Goal: Task Accomplishment & Management: Complete application form

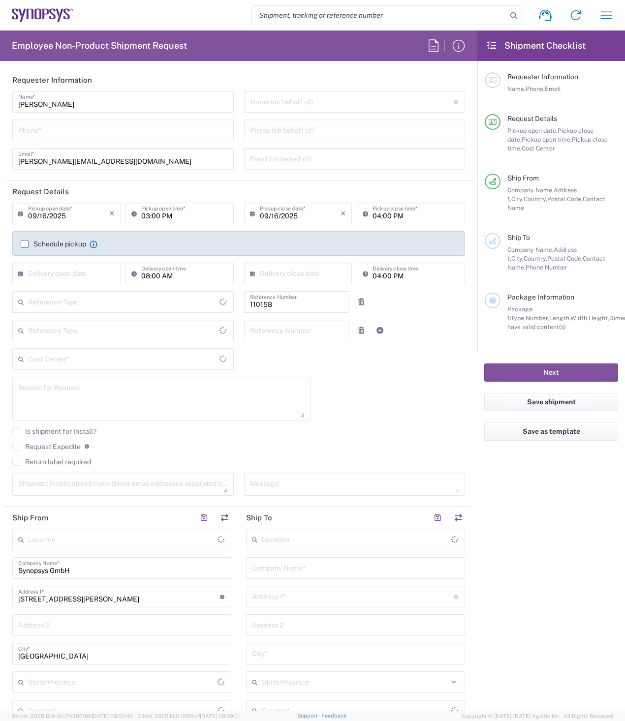
type input "Department"
type input "DE01, FAC, DE02, Munich 110158"
type input "Delivered at Place"
type input "Germany"
type input "Bavaria"
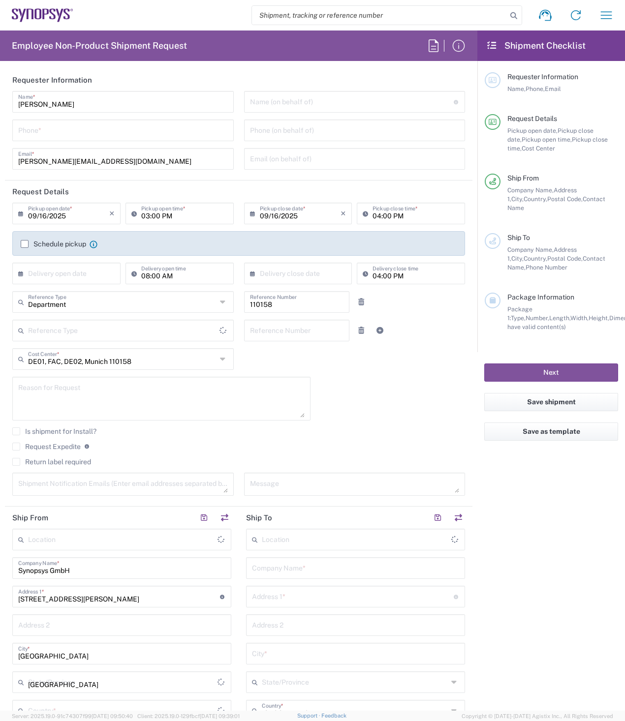
type input "Germany"
type input "Munich DE24"
click at [58, 128] on input "tel" at bounding box center [123, 129] width 210 height 17
type input "08954196414"
type input "bgaona@synopsys.com"
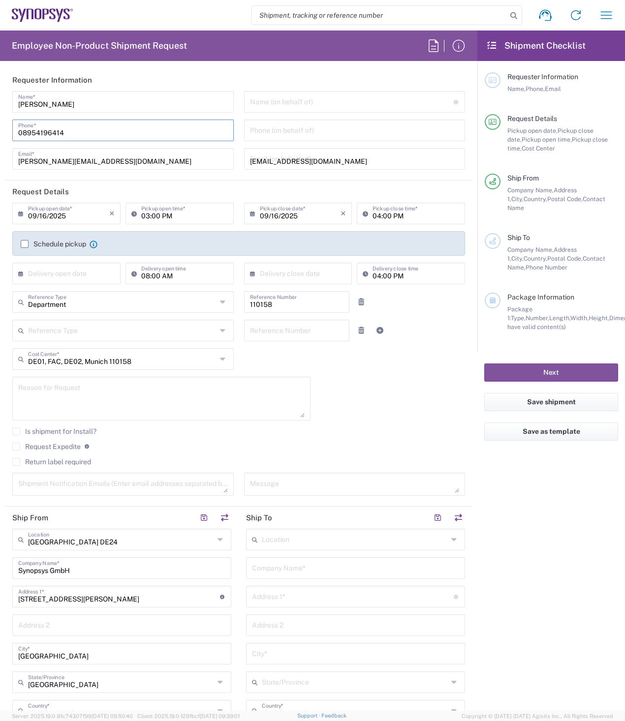
type input "08954196414"
type input "Universal Floral"
type input "08954196414"
type input "bgaona@synopsys.com"
type input "Johnson Lee"
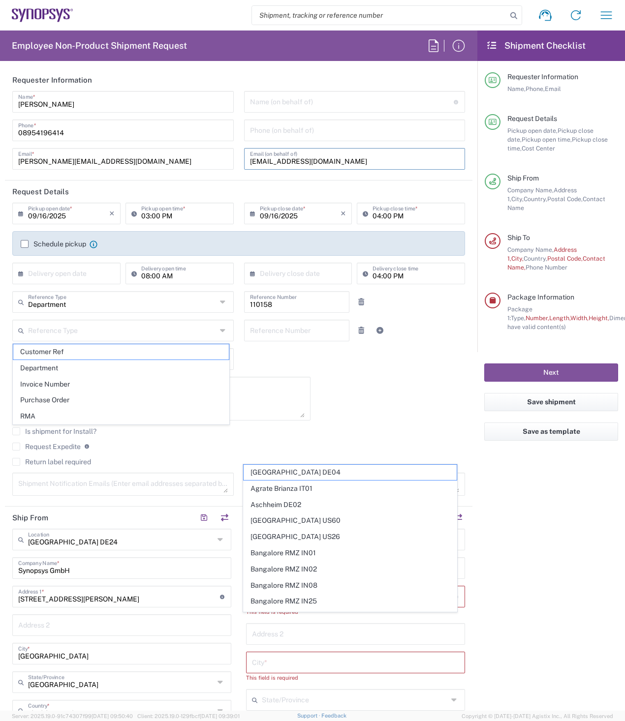
click at [353, 161] on input "bgaona@synopsys.com" at bounding box center [355, 158] width 210 height 17
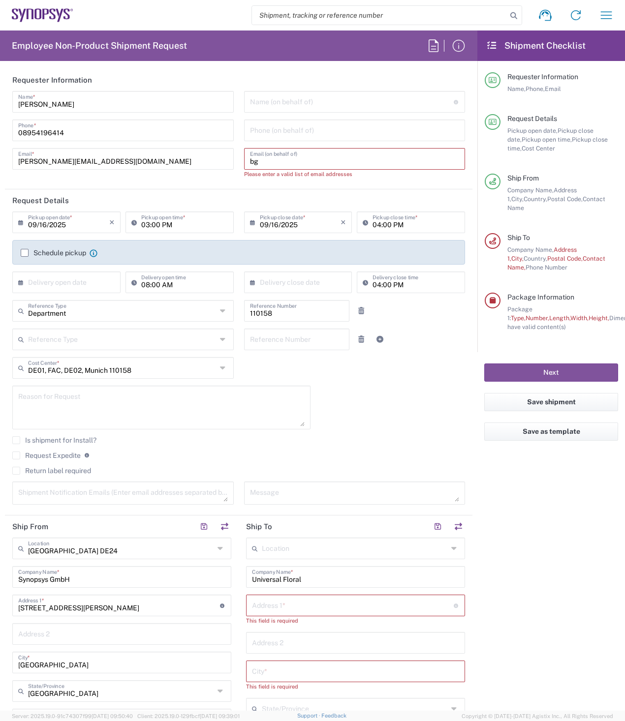
type input "b"
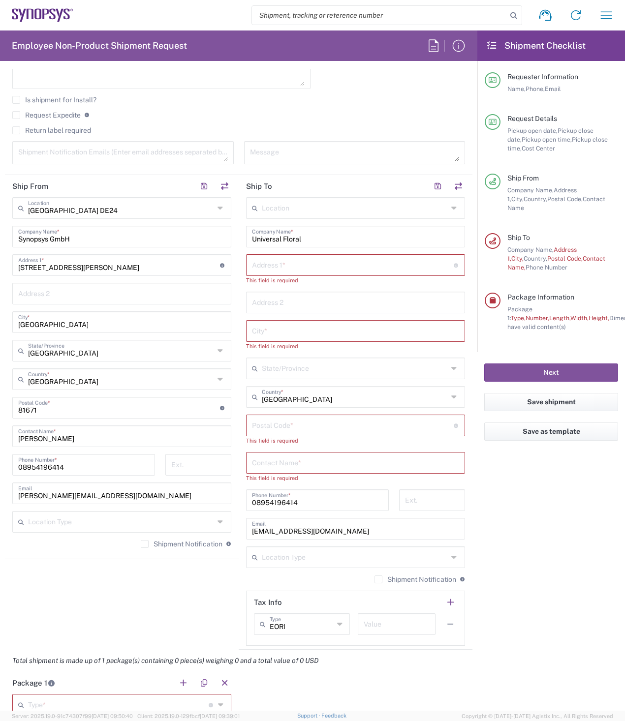
scroll to position [344, 0]
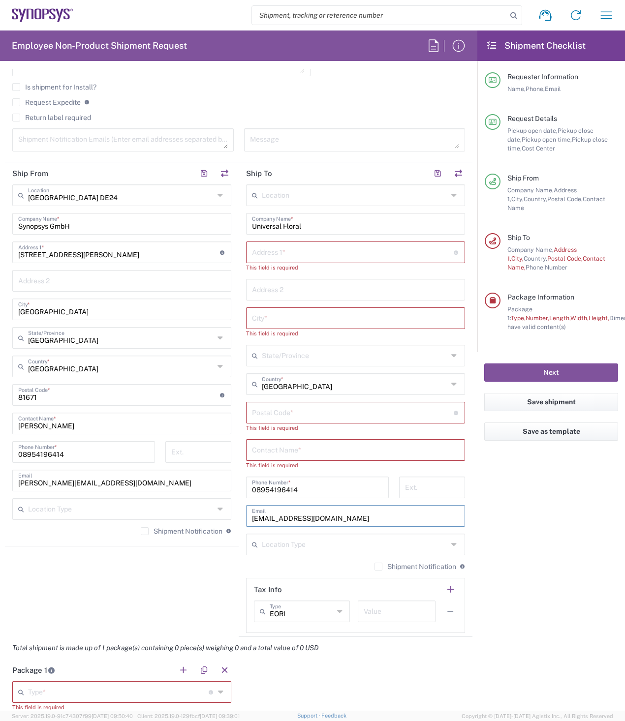
drag, startPoint x: 332, startPoint y: 518, endPoint x: 195, endPoint y: 505, distance: 138.3
click at [207, 512] on div "Ship From Munich DE24 Location Munich DE24 Aachen DE04 Agrate Brianza IT01 Asch…" at bounding box center [238, 399] width 467 height 475
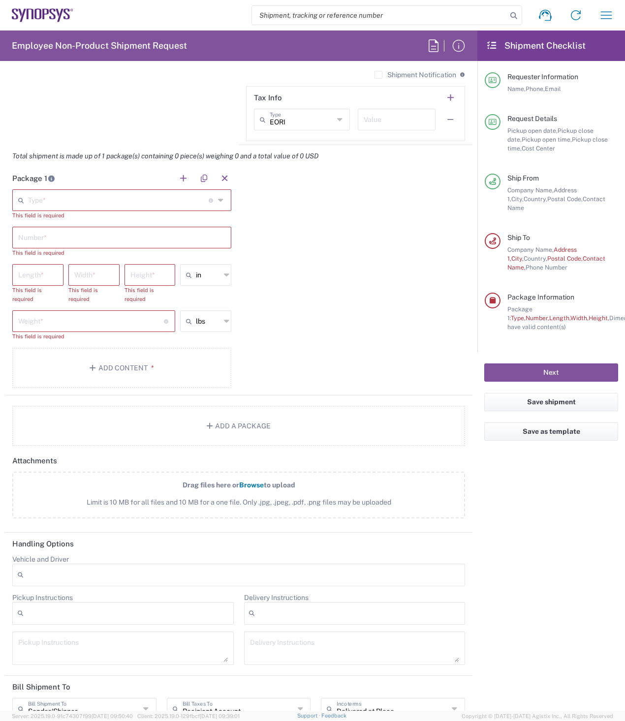
scroll to position [948, 0]
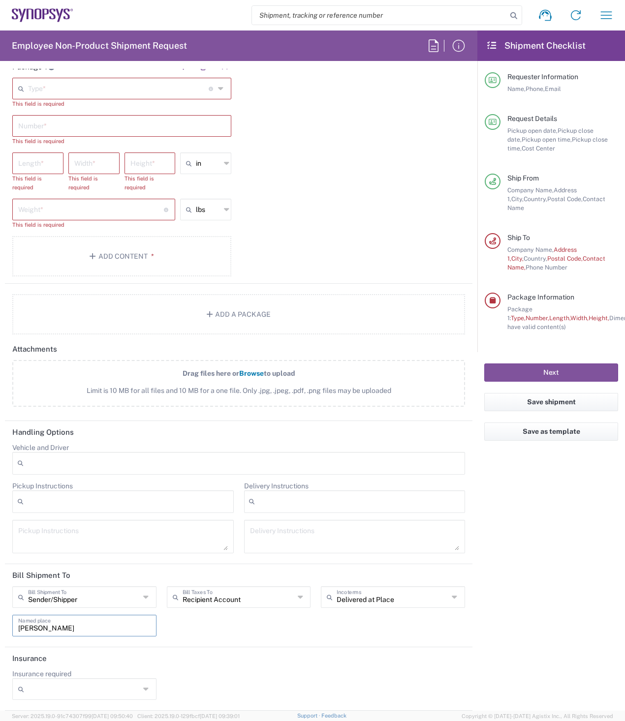
drag, startPoint x: 86, startPoint y: 626, endPoint x: -51, endPoint y: 617, distance: 137.0
click at [0, 617] on html "Shipment request Shipment tracking Employee non-product shipment request My shi…" at bounding box center [312, 360] width 625 height 721
click at [71, 625] on input "text" at bounding box center [84, 624] width 132 height 17
click at [278, 631] on div "Sender/Shipper Bill Shipment To Sender/Shipper Recipient Account Third Party Ac…" at bounding box center [238, 614] width 463 height 57
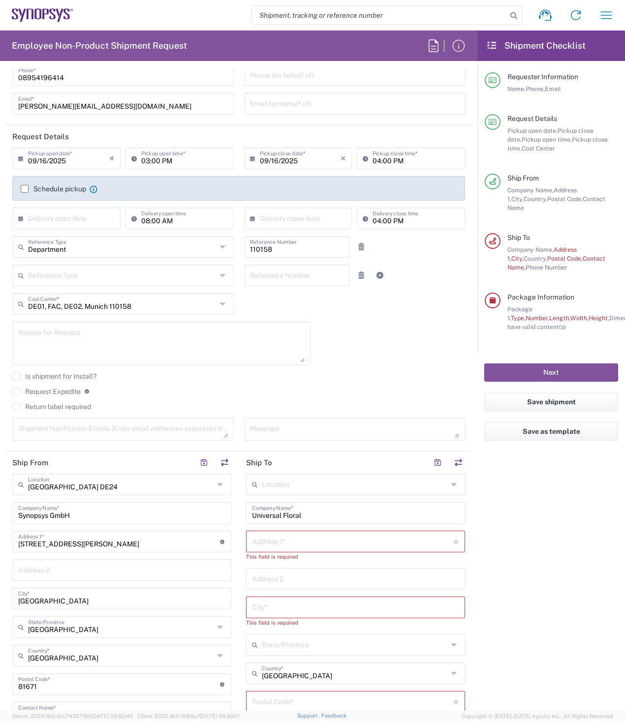
scroll to position [0, 0]
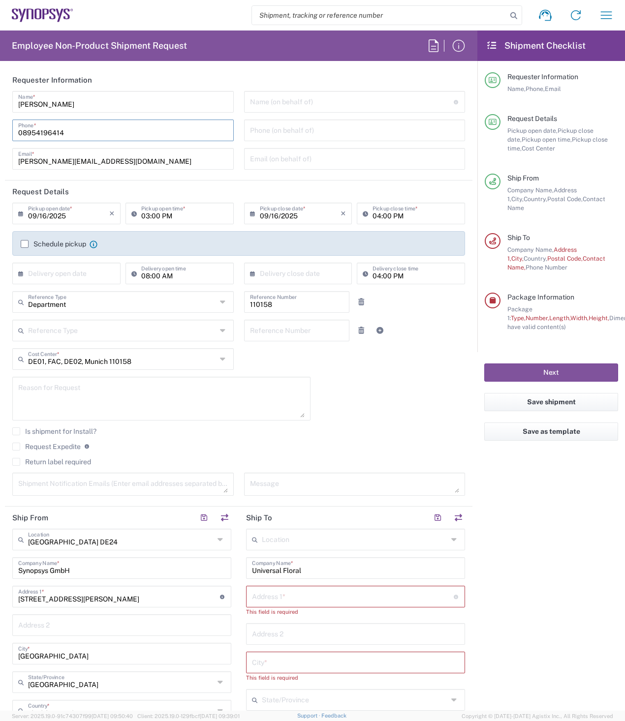
drag, startPoint x: 69, startPoint y: 130, endPoint x: -27, endPoint y: 128, distance: 95.4
click at [0, 128] on html "Shipment request Shipment tracking Employee non-product shipment request My shi…" at bounding box center [312, 360] width 625 height 721
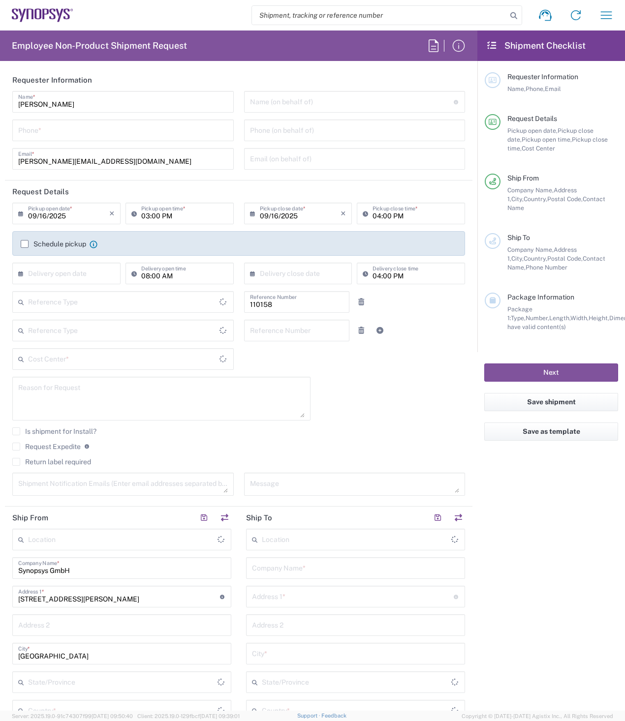
type input "Department"
type input "DE01, FAC, DE02, Munich 110158"
type input "Delivered at Place"
type input "Germany"
type input "Bavaria"
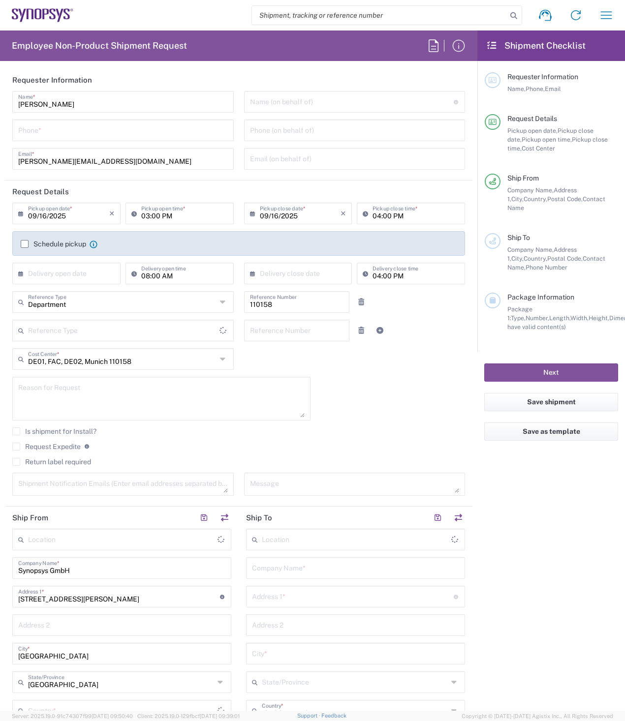
type input "Germany"
click at [46, 128] on input "tel" at bounding box center [123, 129] width 210 height 17
type input "Munich DE24"
paste input "08954196414"
click at [87, 128] on input "08954196414" at bounding box center [123, 129] width 210 height 17
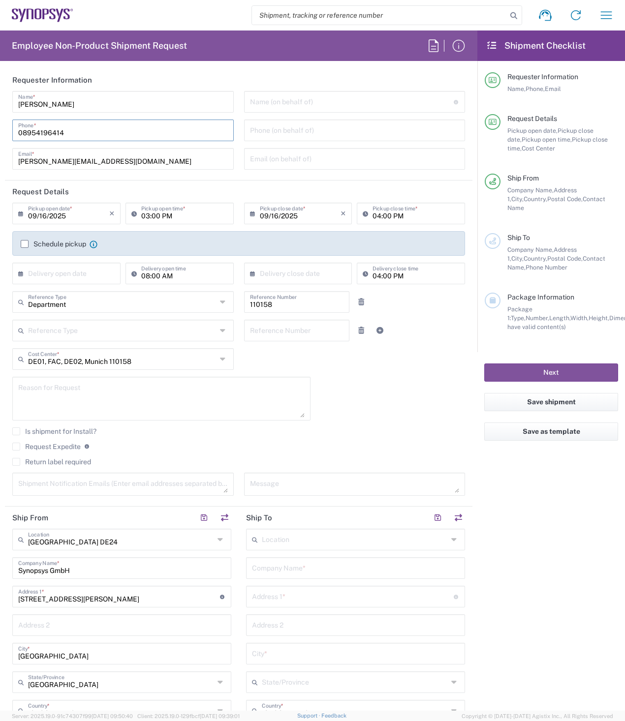
type input "08954196414"
click at [341, 104] on input "text" at bounding box center [352, 100] width 204 height 17
click at [25, 242] on label "Schedule pickup" at bounding box center [53, 244] width 65 height 8
click at [25, 244] on input "Schedule pickup" at bounding box center [25, 244] width 0 height 0
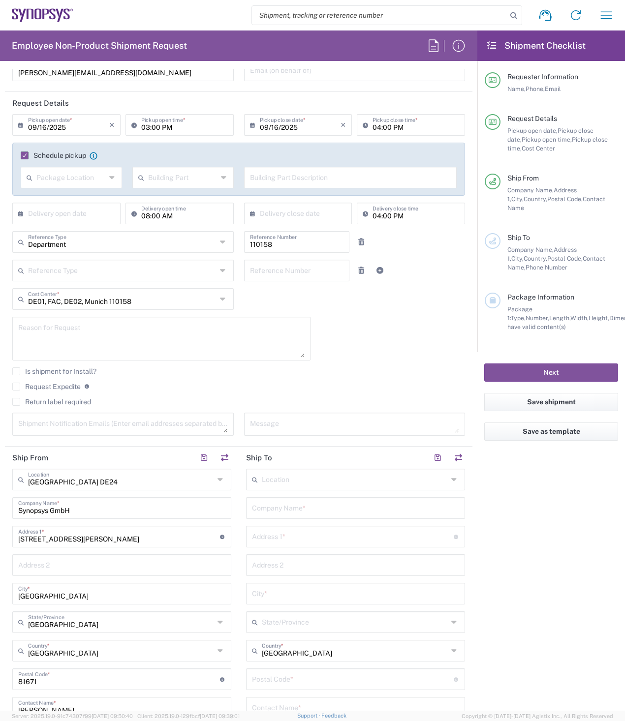
scroll to position [246, 0]
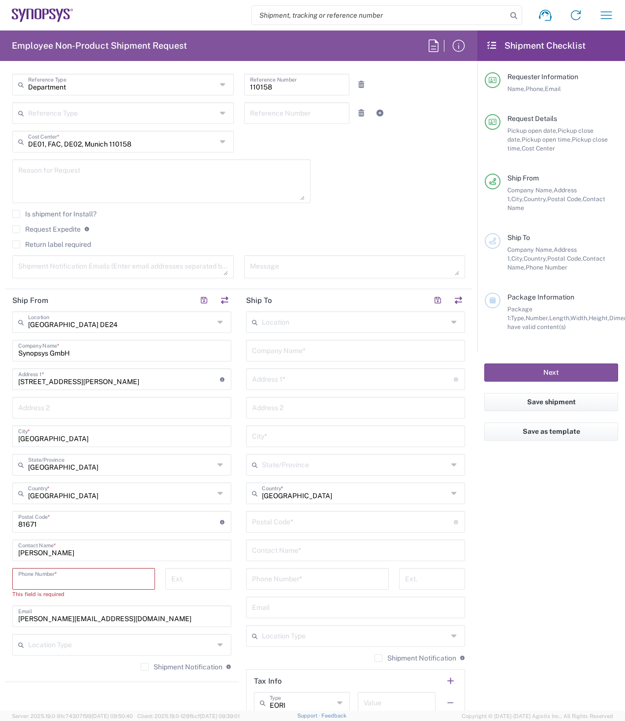
click at [90, 580] on input "tel" at bounding box center [83, 578] width 131 height 17
paste input "08954196414"
type input "08954196414"
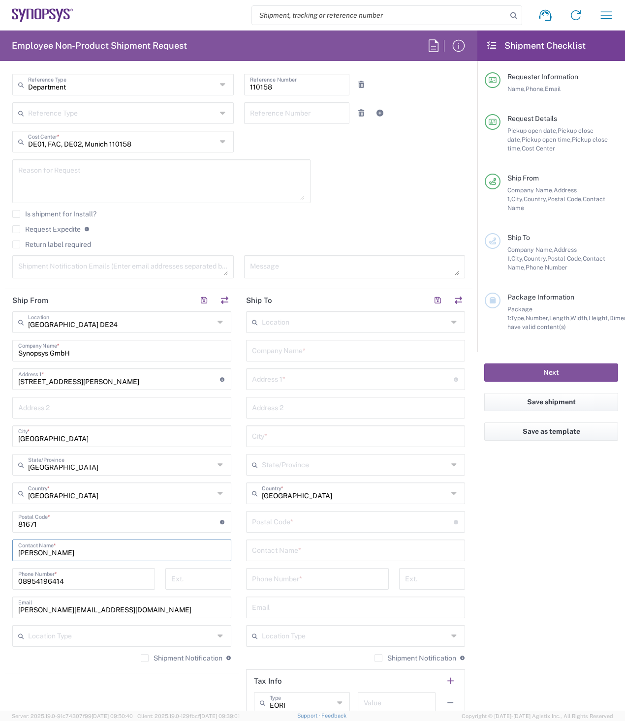
click at [121, 548] on input "Tatjana Chirilova" at bounding box center [121, 549] width 207 height 17
click at [306, 323] on input "text" at bounding box center [355, 321] width 186 height 17
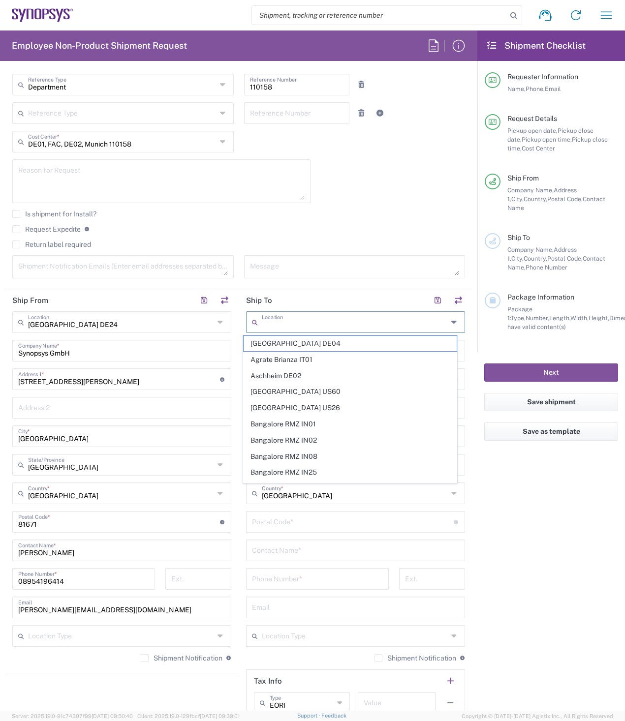
click at [554, 526] on agx-form-checklist "Shipment Checklist Requester Information Name, Phone, Email Request Details Pic…" at bounding box center [551, 370] width 148 height 680
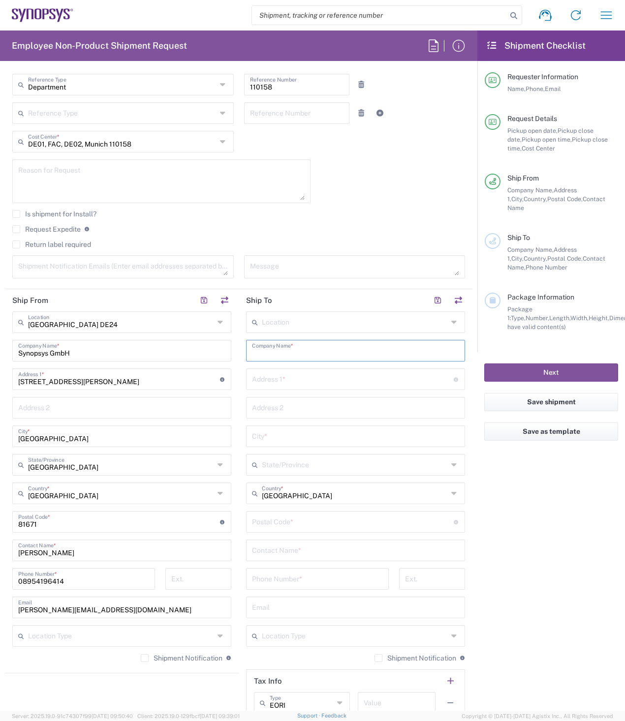
click at [285, 351] on input "text" at bounding box center [355, 349] width 207 height 17
click at [307, 349] on input "text" at bounding box center [355, 349] width 207 height 17
paste input "Synopsys GmbH"
type input "Synopsys GmbH"
click at [285, 380] on input "text" at bounding box center [353, 378] width 202 height 17
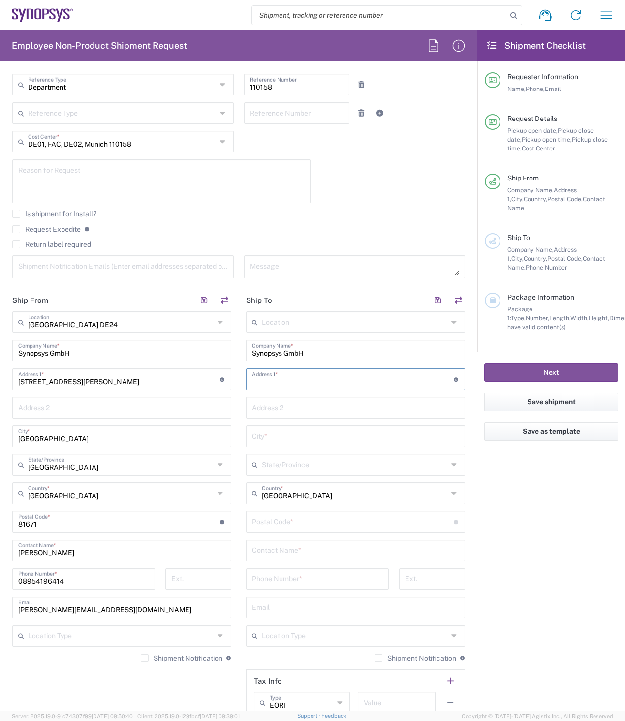
paste input "Synopsys GmbH"
type input "Synopsys GmbH"
drag, startPoint x: 312, startPoint y: 351, endPoint x: 242, endPoint y: 351, distance: 70.3
click at [246, 351] on div "Synopsys GmbH Company Name *" at bounding box center [355, 351] width 219 height 22
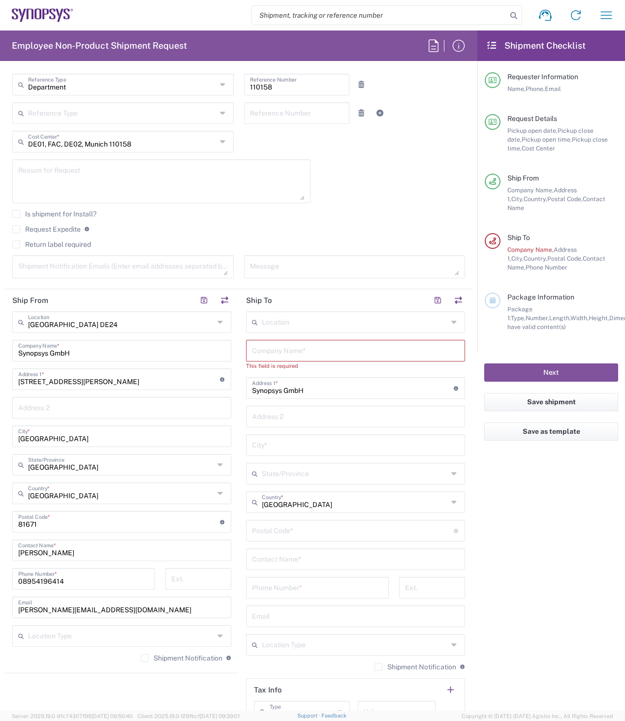
click at [303, 352] on input "text" at bounding box center [355, 349] width 207 height 17
paste input "Stephan Rath"
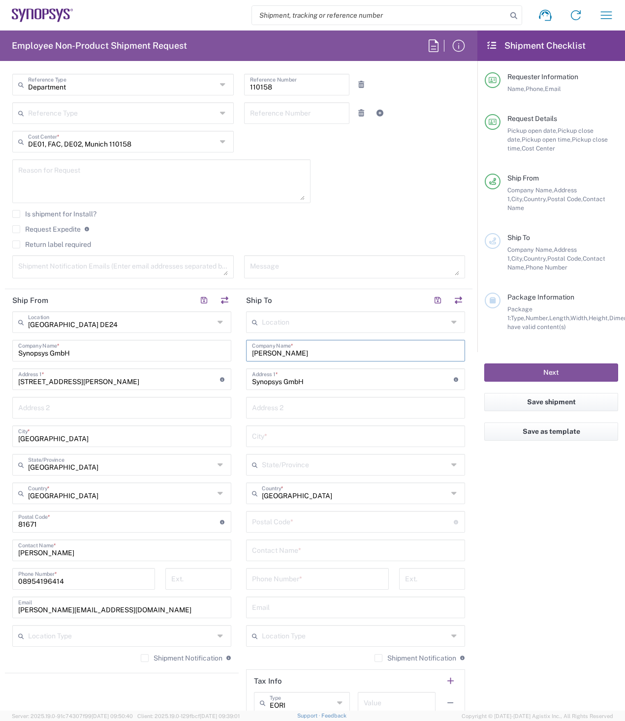
type input "Stephan Rath"
click at [310, 436] on input "text" at bounding box center [355, 435] width 207 height 17
type input "Achen"
click at [316, 525] on input "undefined" at bounding box center [353, 520] width 202 height 17
type input "52072"
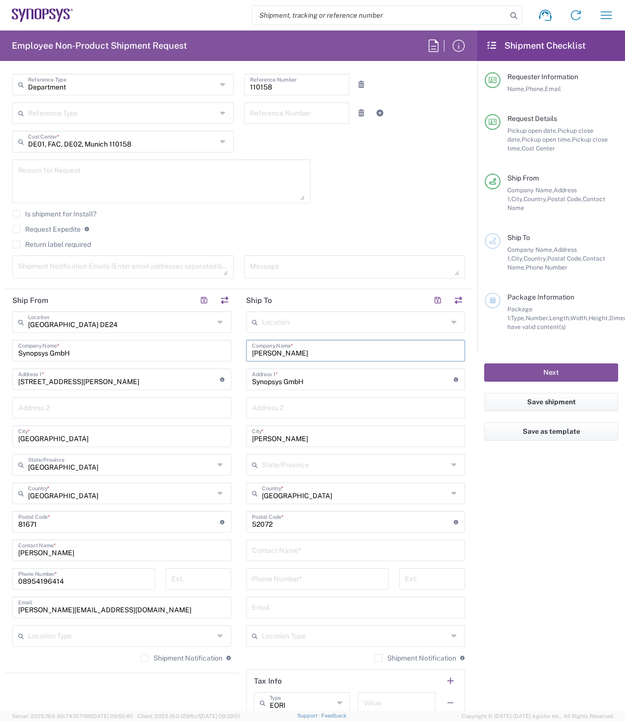
drag, startPoint x: 309, startPoint y: 350, endPoint x: 240, endPoint y: 349, distance: 69.4
click at [240, 349] on main "Location Aachen DE04 Agrate Brianza IT01 Aschheim DE02 Atlanta US60 Austin US26…" at bounding box center [356, 517] width 234 height 413
click at [291, 555] on input "text" at bounding box center [355, 549] width 207 height 17
paste input "Stephan Rath"
type input "Stephan Rath"
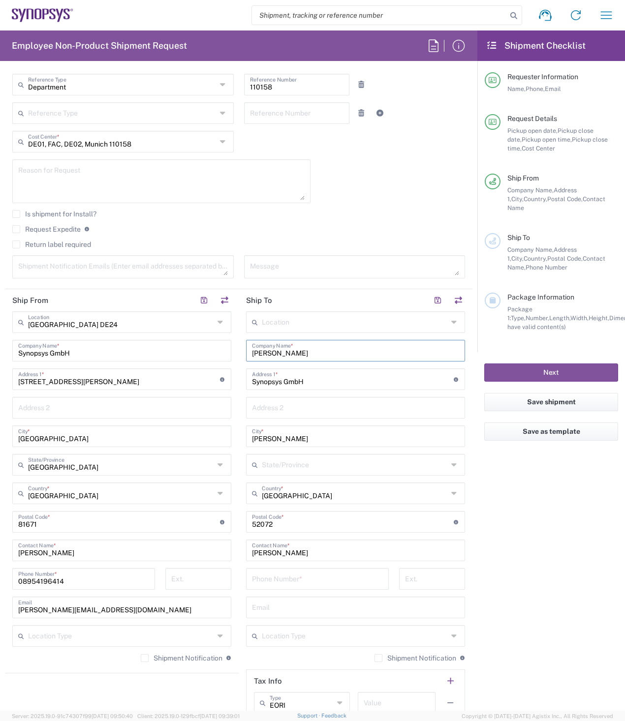
drag, startPoint x: 298, startPoint y: 355, endPoint x: 191, endPoint y: 344, distance: 107.3
click at [191, 344] on div "Ship From Munich DE24 Location Munich DE24 Aachen DE04 Agrate Brianza IT01 Asch…" at bounding box center [238, 508] width 467 height 439
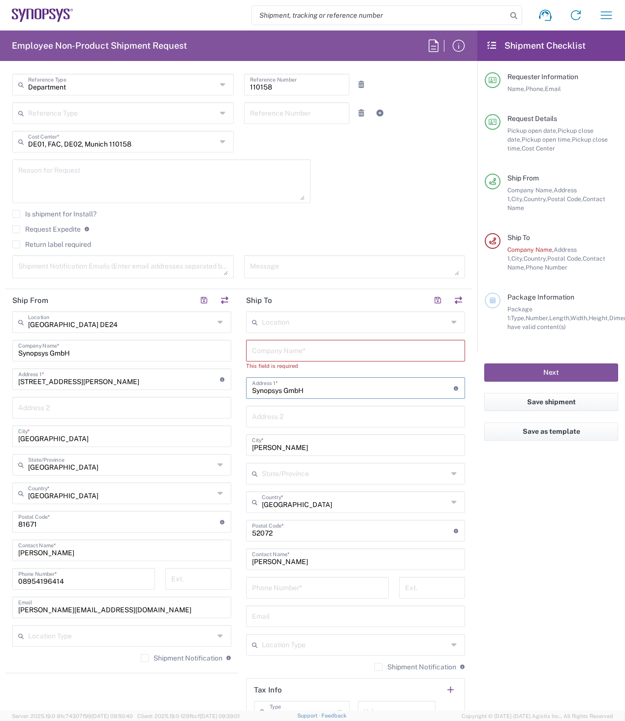
drag, startPoint x: 303, startPoint y: 391, endPoint x: 247, endPoint y: 391, distance: 56.1
click at [247, 391] on div "Synopsys GmbH Address 1 * For cross streets use street names with '&' or 'and' …" at bounding box center [355, 388] width 219 height 22
click at [285, 351] on input "text" at bounding box center [355, 349] width 207 height 17
paste input "Synopsys GmbH"
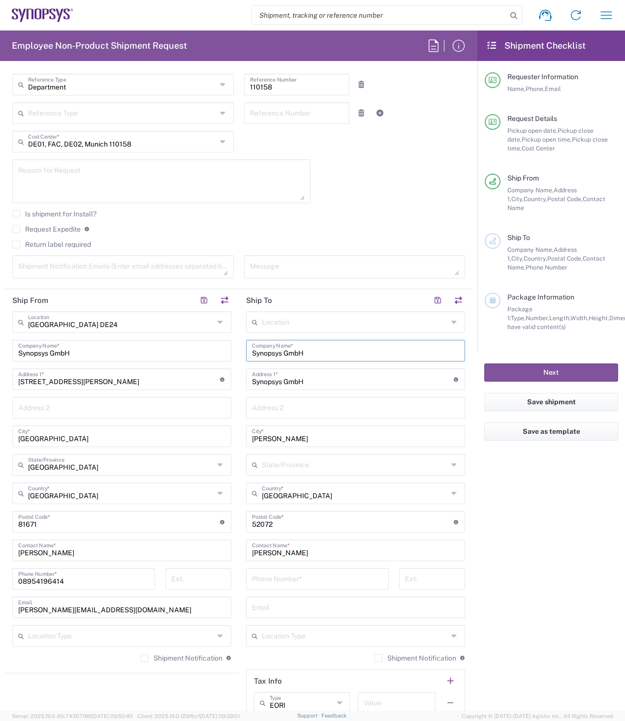
type input "Synopsys GmbH"
drag, startPoint x: 308, startPoint y: 380, endPoint x: 215, endPoint y: 382, distance: 92.5
click at [218, 383] on div "Ship From Munich DE24 Location Munich DE24 Aachen DE04 Agrate Brianza IT01 Asch…" at bounding box center [238, 508] width 467 height 439
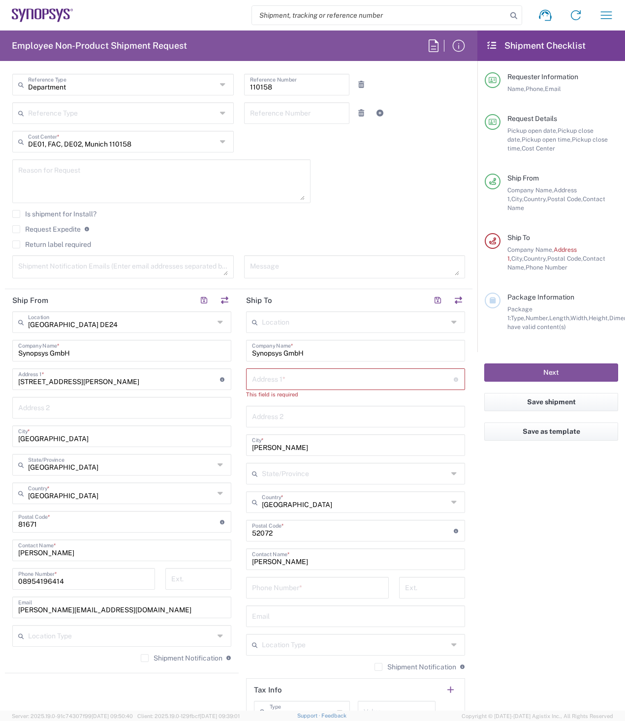
click at [294, 379] on input "text" at bounding box center [353, 378] width 202 height 17
paste input "Ritterstrasse 23"
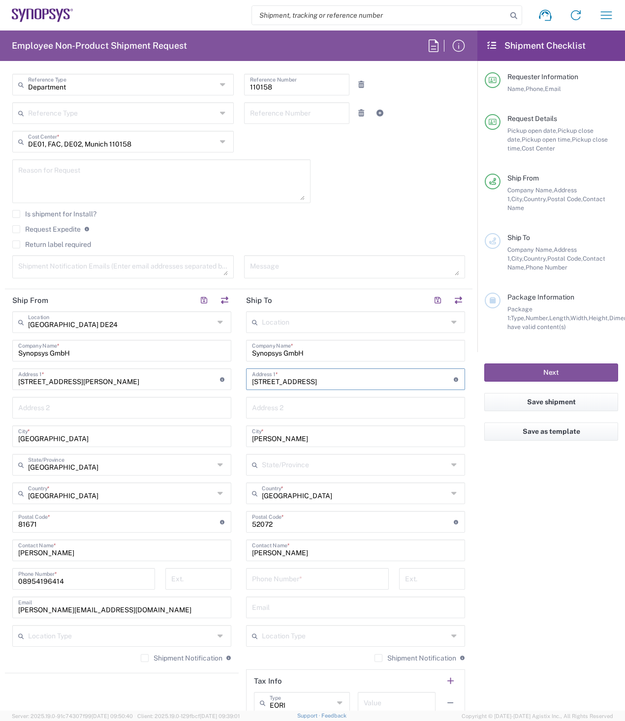
type input "Ritterstrasse 23"
click at [252, 440] on input "Achen" at bounding box center [355, 435] width 207 height 17
type input "Aachen"
click at [318, 579] on input "tel" at bounding box center [317, 578] width 131 height 17
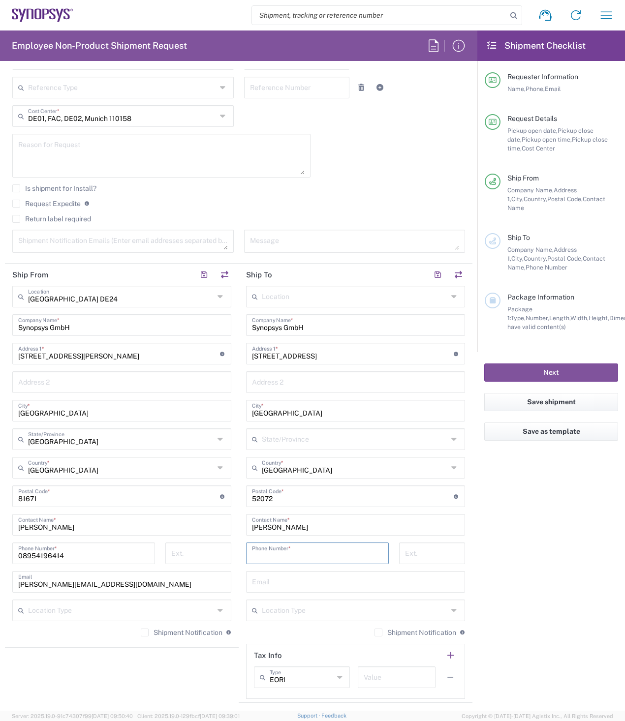
scroll to position [295, 0]
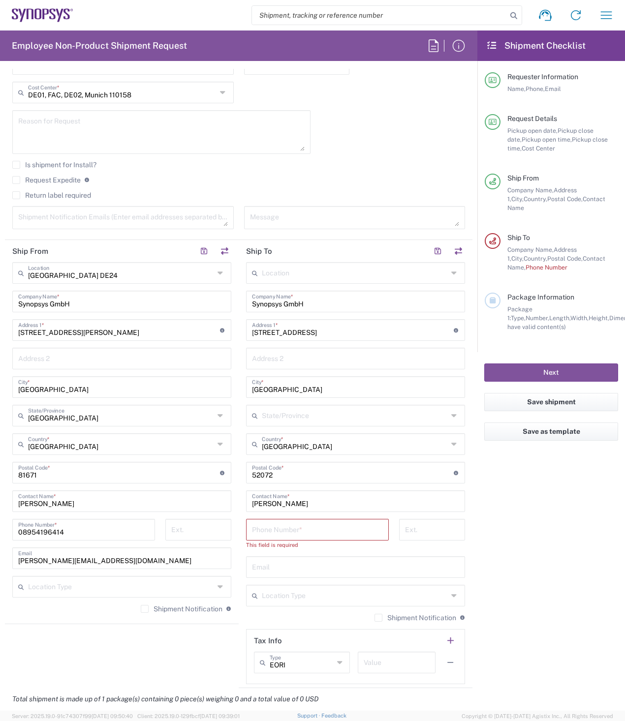
click at [322, 531] on input "tel" at bounding box center [317, 528] width 131 height 17
paste input "49.173.5873086"
click at [258, 531] on input "49.173.5873086" at bounding box center [317, 528] width 131 height 17
click at [269, 532] on input "49173.5873086" at bounding box center [317, 528] width 131 height 17
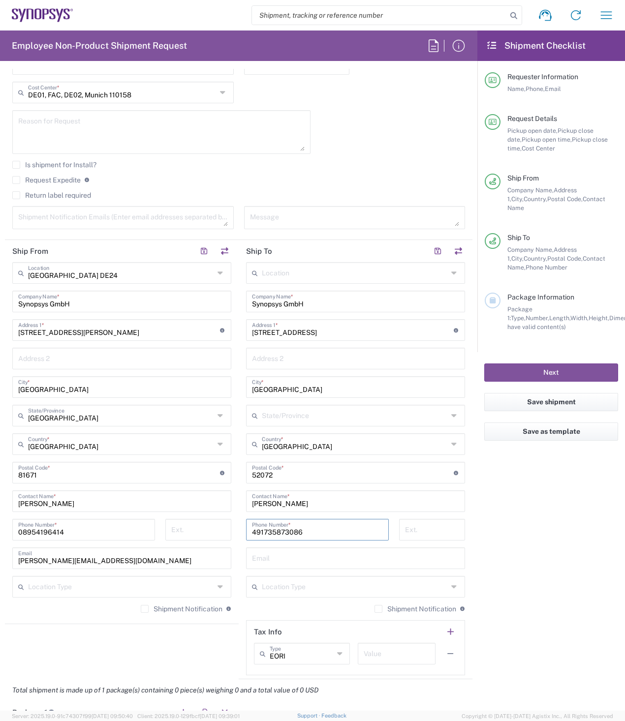
type input "491735873086"
click at [298, 556] on input "text" at bounding box center [355, 557] width 207 height 17
click at [261, 558] on input "text" at bounding box center [355, 557] width 207 height 17
paste input "rath@synopsys.com"
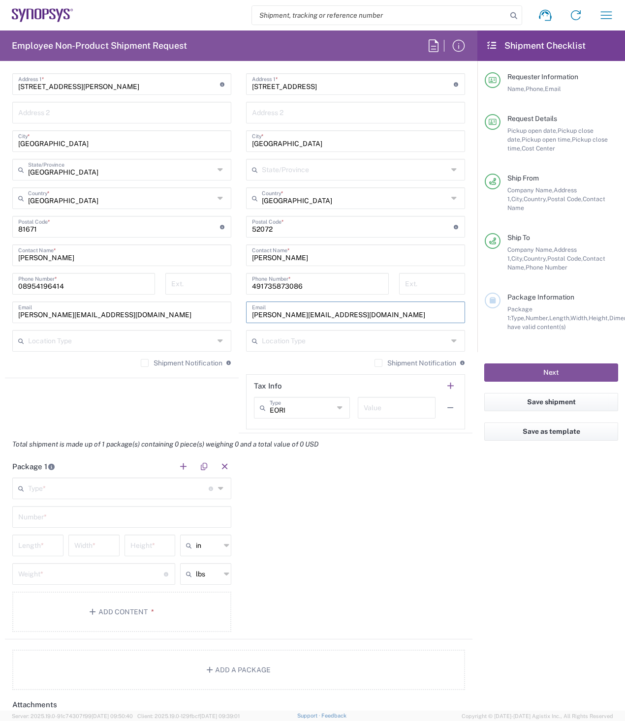
scroll to position [590, 0]
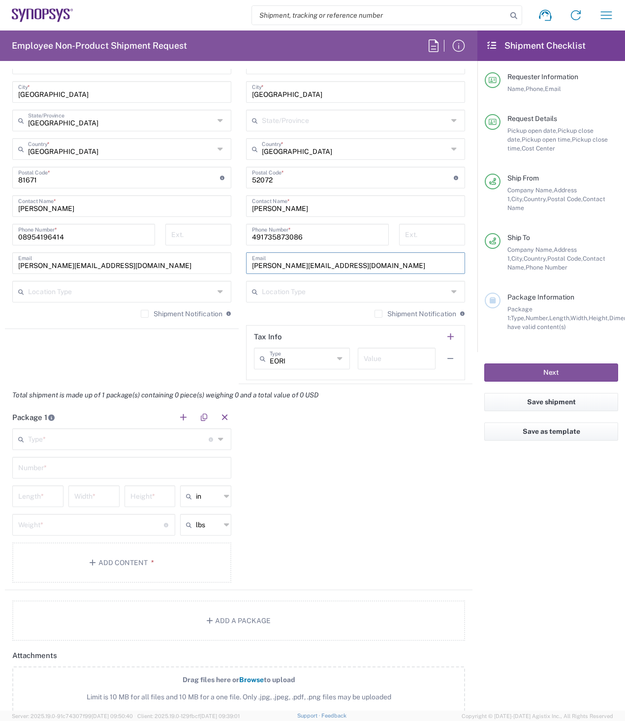
type input "rath@synopsys.com"
click at [74, 438] on input "text" at bounding box center [118, 438] width 180 height 17
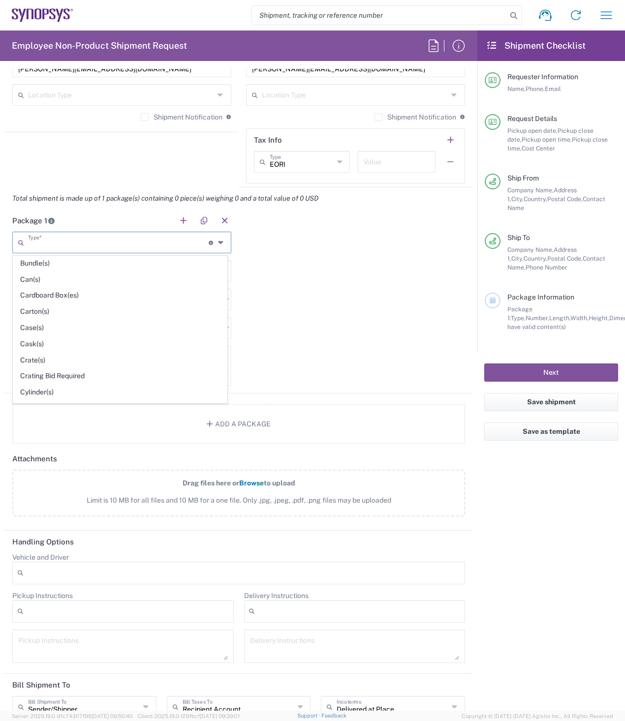
scroll to position [98, 0]
click at [41, 310] on span "Carton(s)" at bounding box center [119, 310] width 213 height 15
type input "Carton(s)"
click at [44, 270] on input "text" at bounding box center [121, 270] width 207 height 17
type input "1"
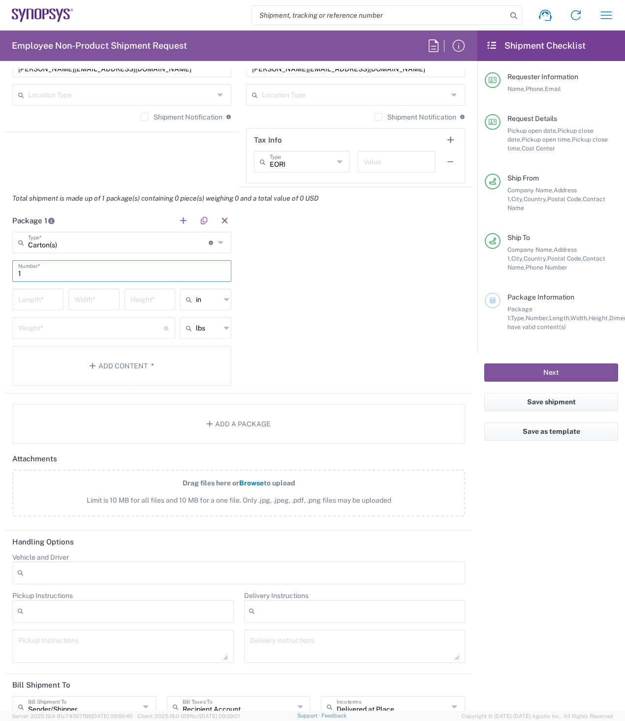
click at [40, 302] on input "number" at bounding box center [37, 298] width 39 height 17
type input "25"
click at [224, 301] on icon at bounding box center [226, 300] width 5 height 16
click at [210, 336] on span "cm" at bounding box center [203, 337] width 48 height 15
type input "63.5"
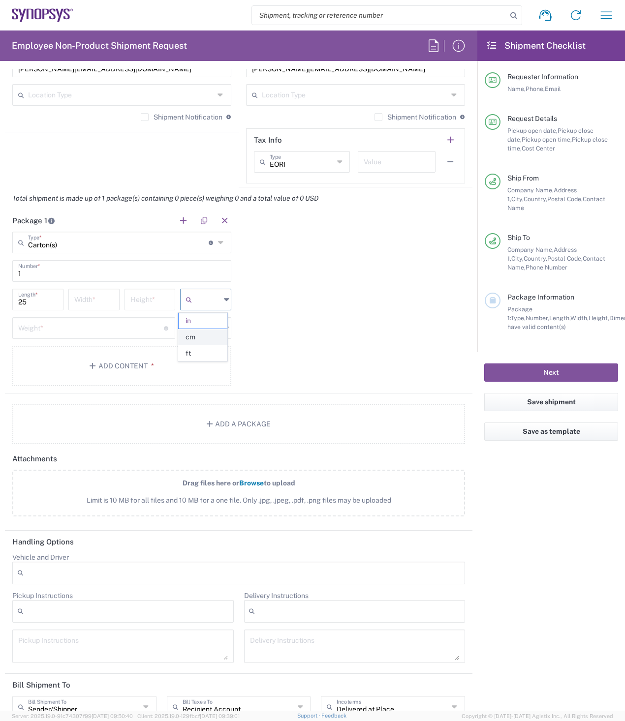
type input "cm"
click at [40, 300] on input "63.5" at bounding box center [37, 298] width 39 height 17
type input "6"
type input "25"
click at [81, 294] on input "number" at bounding box center [93, 298] width 39 height 17
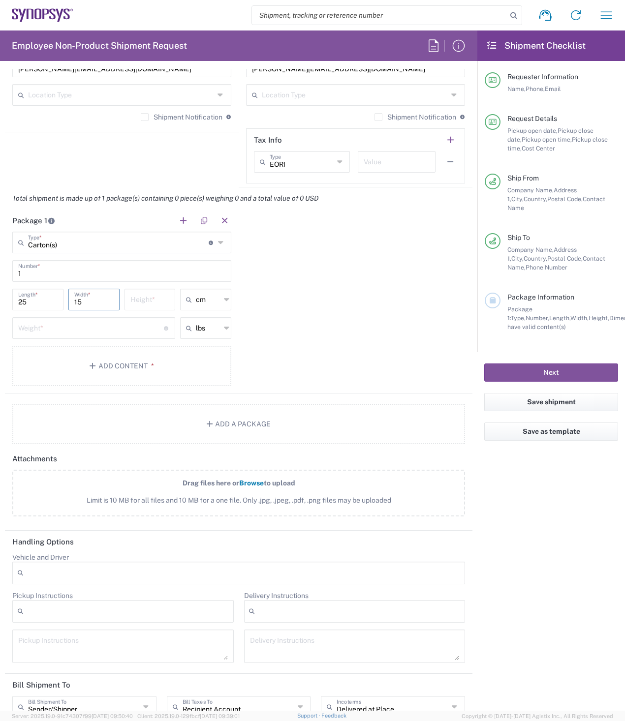
type input "15"
click at [162, 298] on input "number" at bounding box center [149, 298] width 39 height 17
type input "2"
click at [203, 330] on input "text" at bounding box center [208, 328] width 25 height 16
click at [202, 367] on span "kgs" at bounding box center [203, 365] width 48 height 15
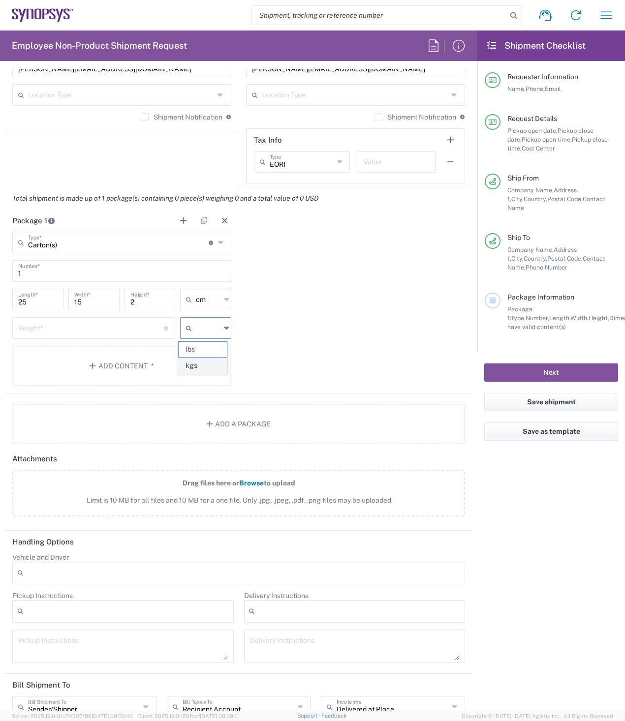
type input "kgs"
click at [123, 329] on input "number" at bounding box center [91, 327] width 146 height 17
type input "0.5"
click at [104, 372] on button "Add Content *" at bounding box center [121, 366] width 219 height 40
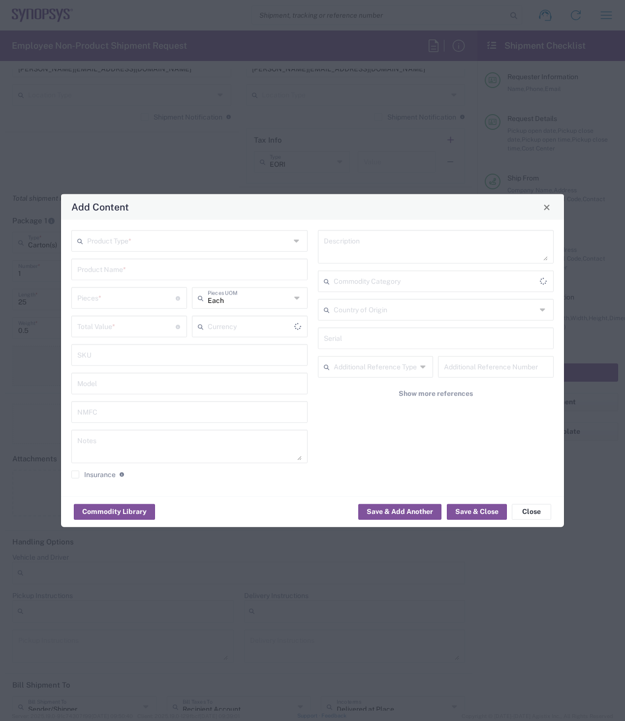
type input "US Dollar"
click at [147, 240] on input "text" at bounding box center [188, 240] width 203 height 17
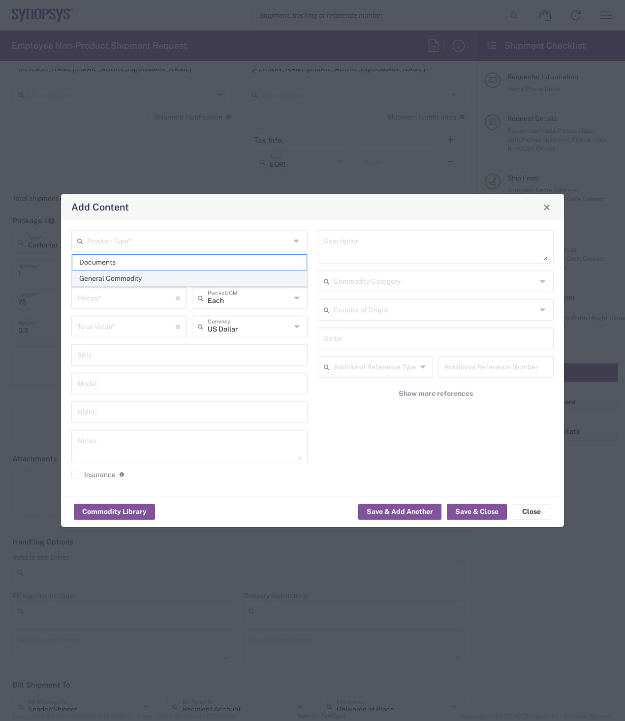
click at [107, 280] on span "General Commodity" at bounding box center [189, 278] width 234 height 15
type input "General Commodity"
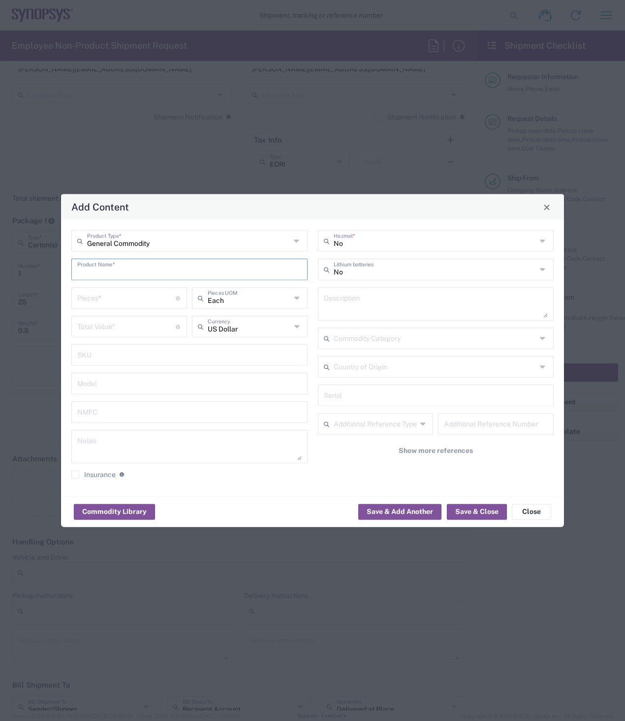
click at [112, 271] on input "text" at bounding box center [189, 268] width 224 height 17
click at [105, 308] on div "notebook" at bounding box center [189, 309] width 234 height 17
type input "notebook"
type input "15"
click at [298, 300] on icon at bounding box center [297, 298] width 7 height 16
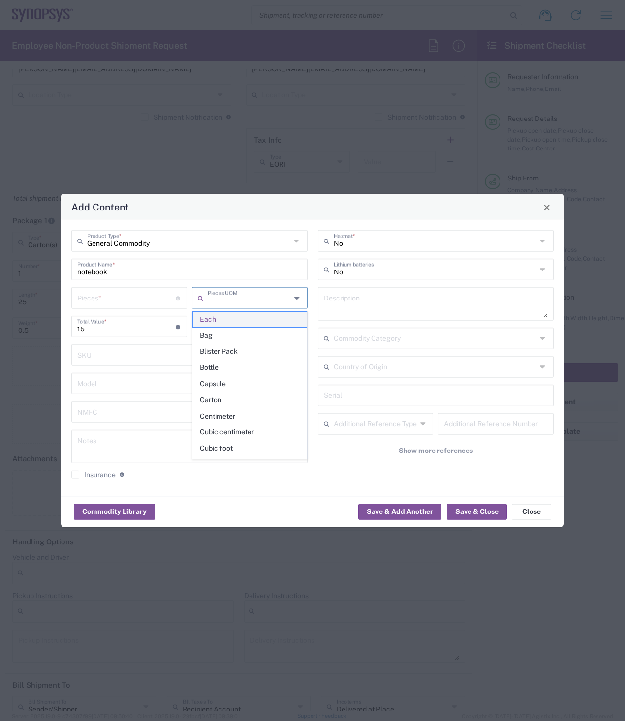
click at [241, 318] on span "Each" at bounding box center [250, 319] width 114 height 15
click at [265, 303] on input "text" at bounding box center [250, 297] width 84 height 17
click at [129, 323] on input "15" at bounding box center [126, 325] width 98 height 17
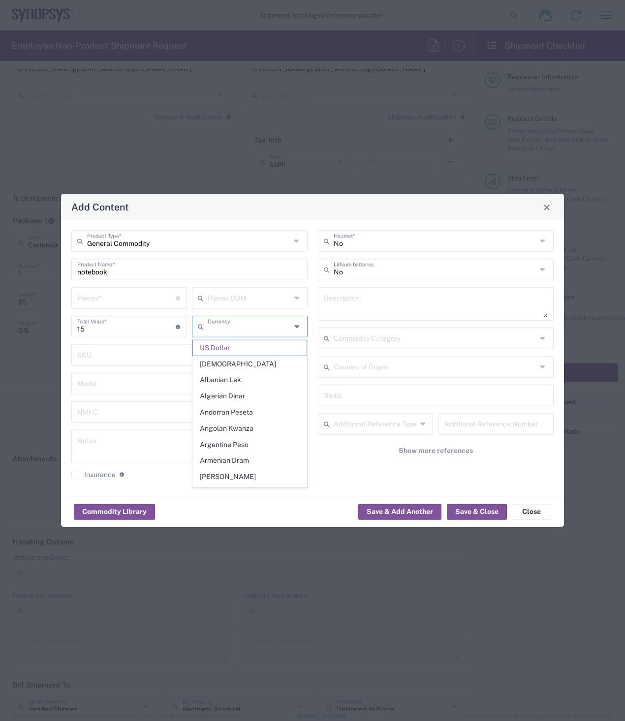
click at [266, 327] on input "text" at bounding box center [250, 325] width 84 height 17
click at [225, 346] on span "Euro" at bounding box center [250, 347] width 114 height 15
type input "Euro"
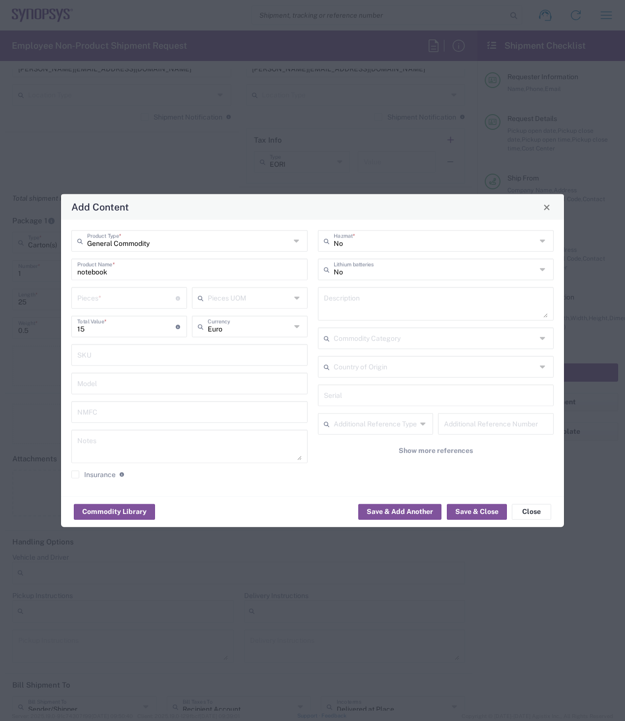
click at [137, 298] on input "number" at bounding box center [126, 297] width 98 height 17
type input "1"
click at [400, 299] on textarea at bounding box center [436, 304] width 224 height 28
type textarea "Noteebook"
click at [386, 367] on input "text" at bounding box center [434, 366] width 203 height 17
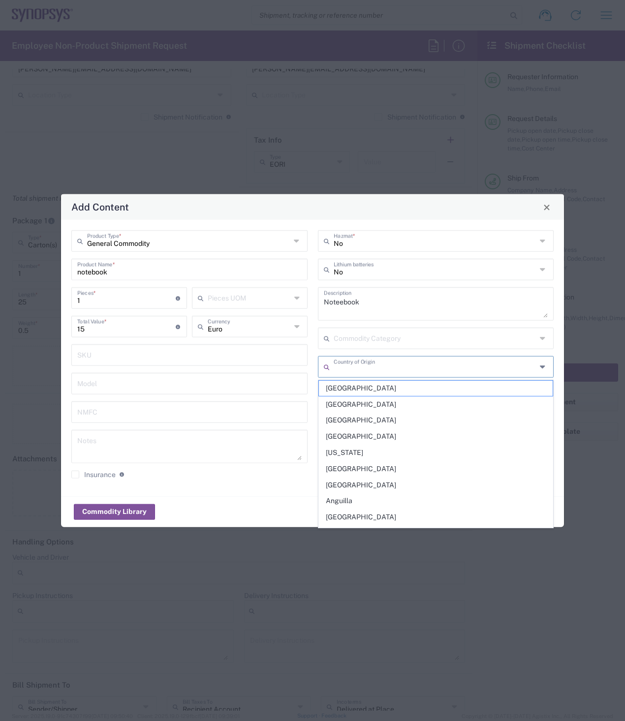
click at [179, 489] on div "General Commodity Product Type * notebook Product Name * 1 Pieces * Number of p…" at bounding box center [312, 358] width 503 height 276
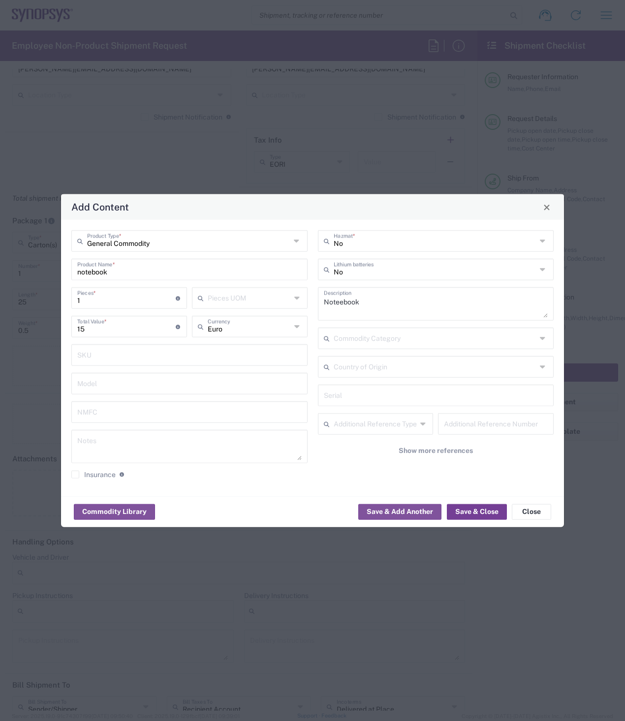
click at [475, 512] on button "Save & Close" at bounding box center [477, 512] width 60 height 16
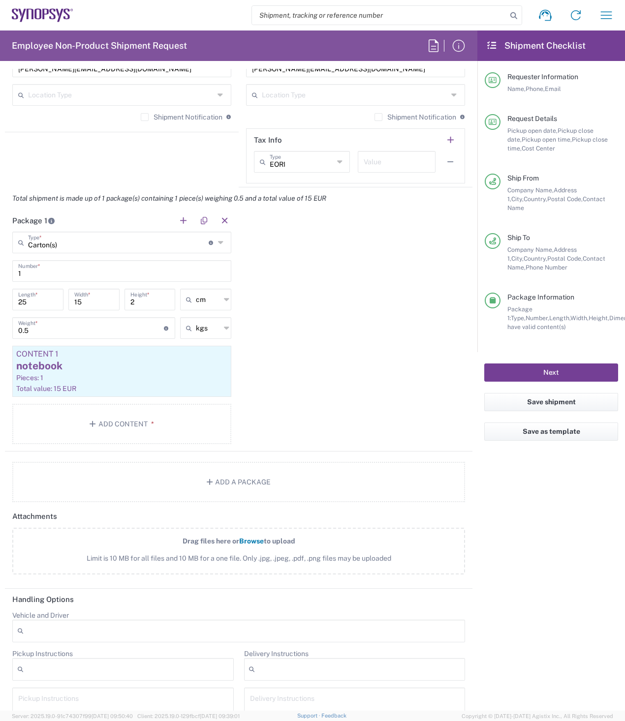
click at [543, 363] on button "Next" at bounding box center [551, 372] width 134 height 18
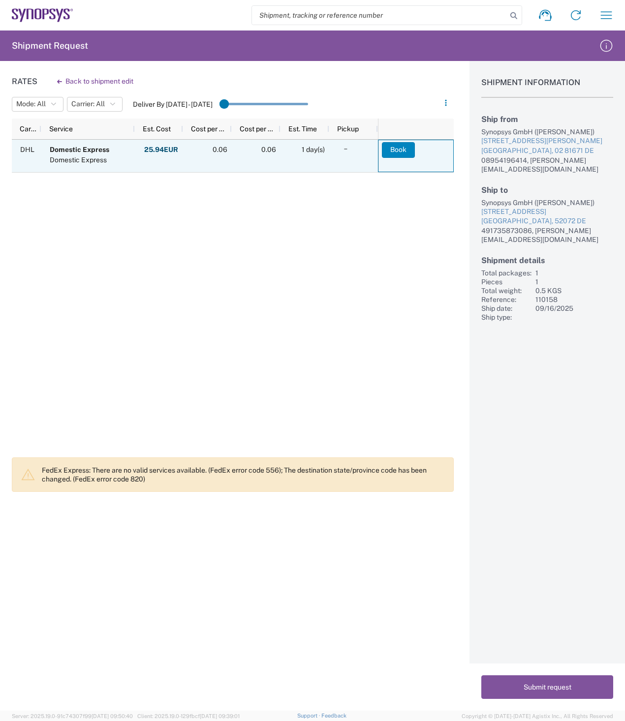
click at [397, 150] on button "Book" at bounding box center [398, 150] width 33 height 16
